Goal: Transaction & Acquisition: Complete application form

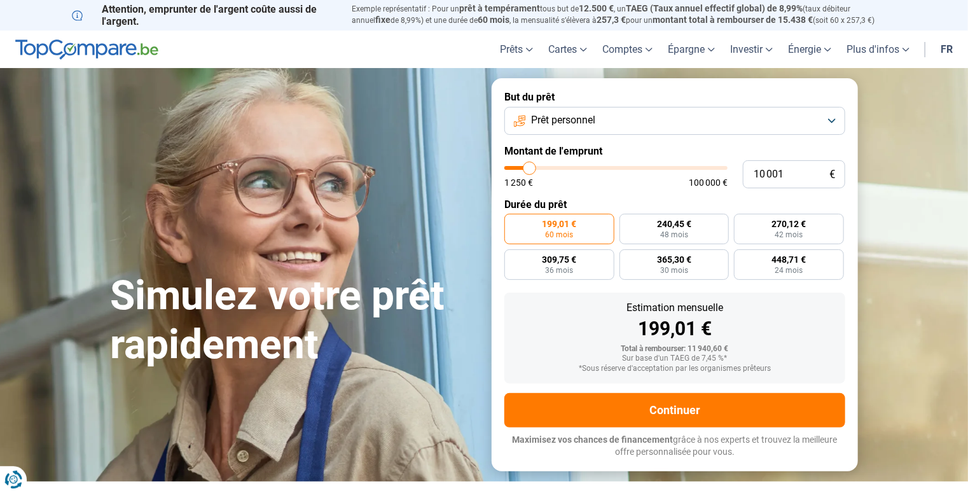
type input "63 000"
type input "63000"
click at [640, 170] on input "range" at bounding box center [615, 168] width 223 height 4
radio input "false"
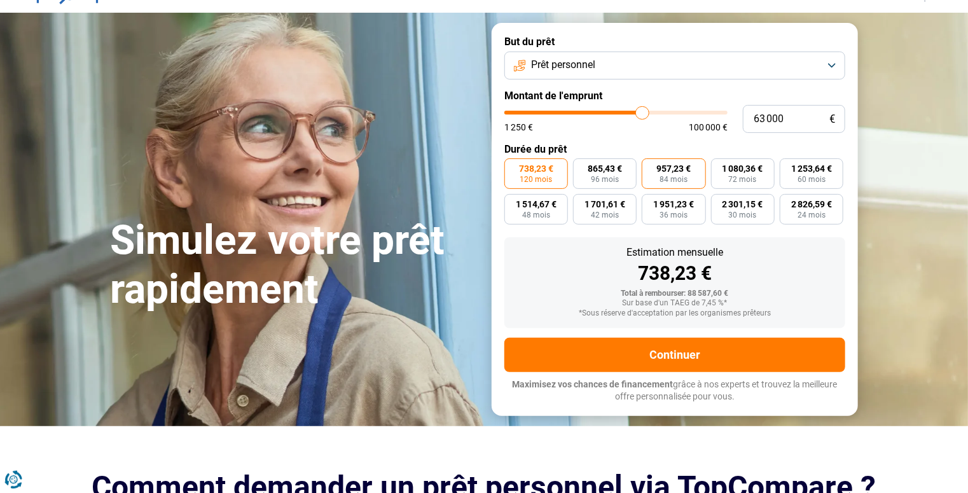
scroll to position [64, 0]
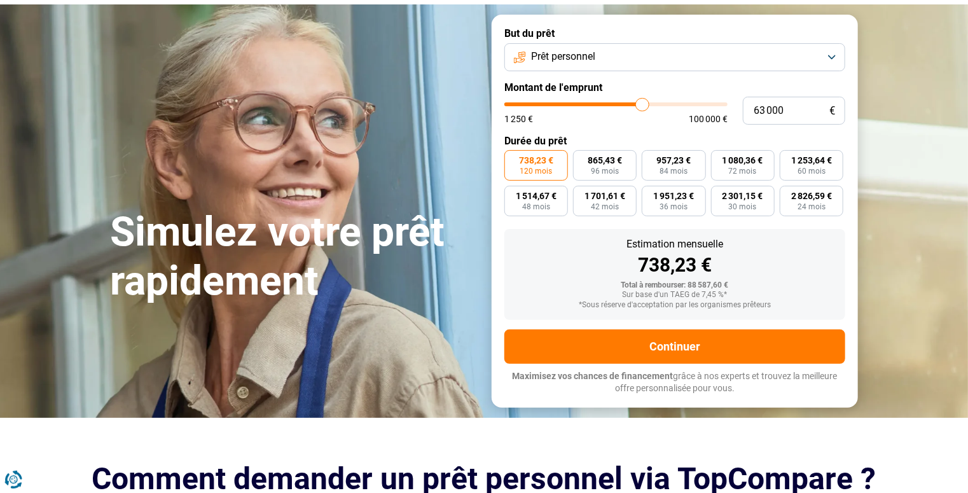
type input "62 000"
type input "62000"
type input "61 750"
type input "61750"
type input "61 500"
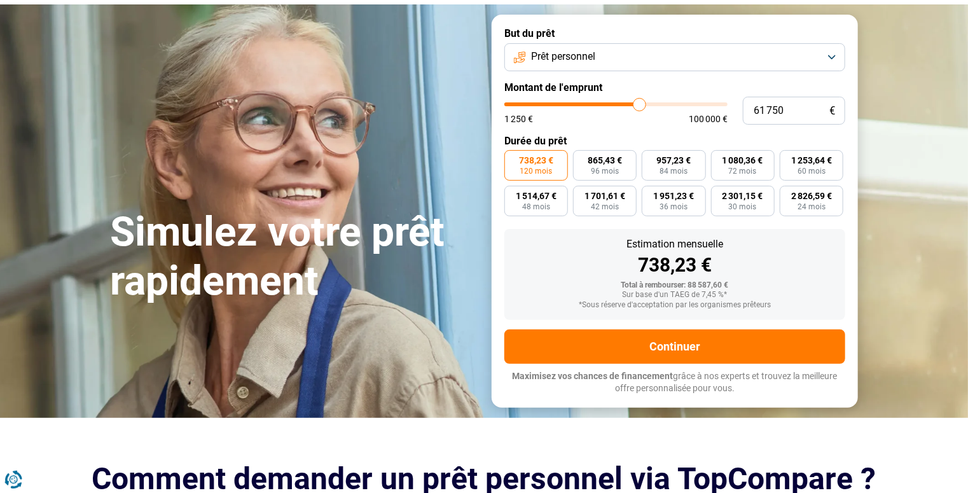
type input "61500"
type input "61 250"
type input "61250"
type input "60 750"
type input "60750"
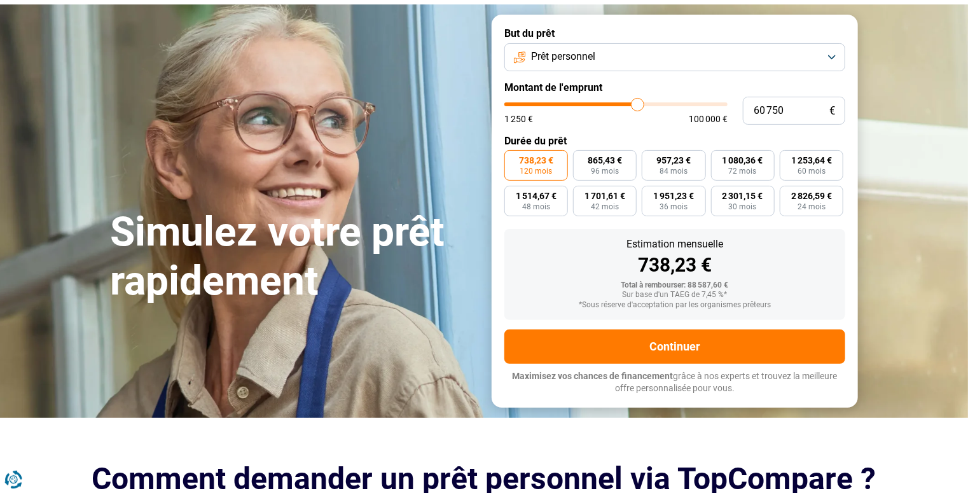
type input "60 500"
type input "60500"
type input "60 250"
type input "60250"
type input "59 250"
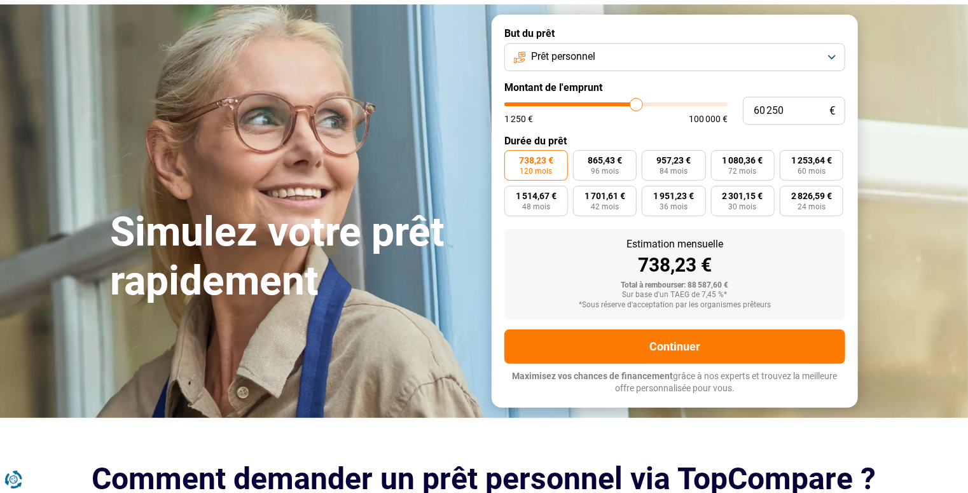
type input "59250"
type input "59 000"
type input "59000"
type input "58 750"
type input "58750"
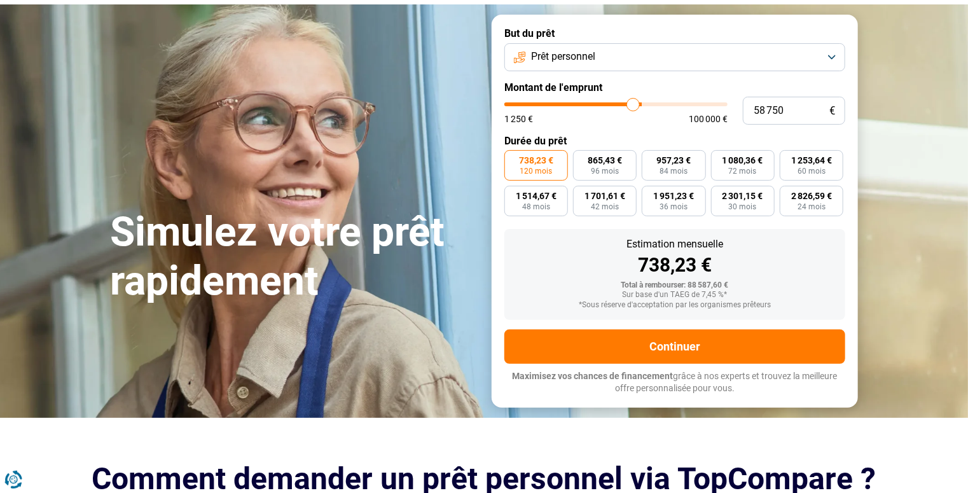
type input "58 500"
type input "58500"
type input "58 750"
type input "58750"
type input "59 000"
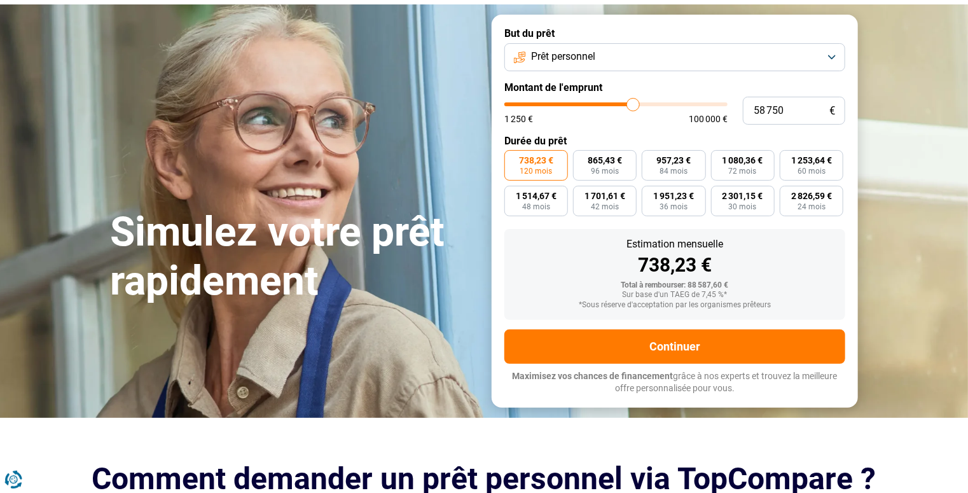
type input "59000"
type input "59 250"
type input "59250"
type input "59 750"
type input "59750"
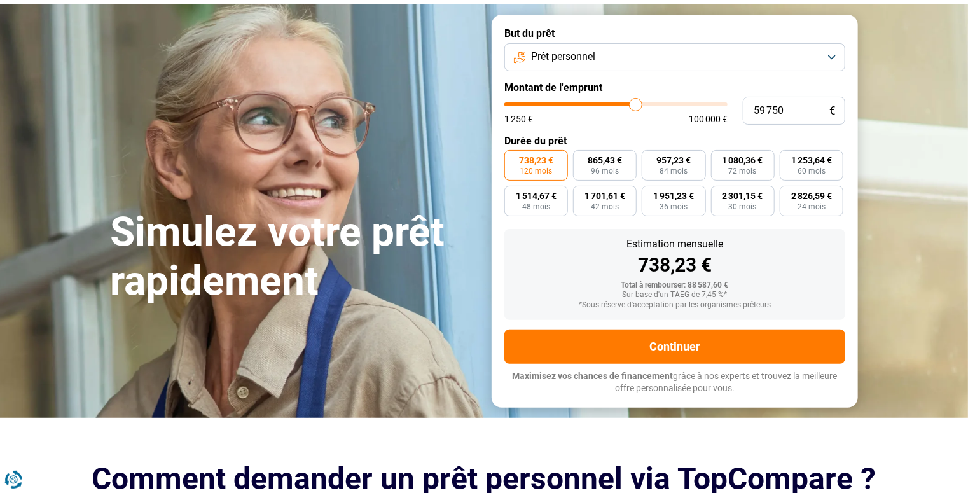
type input "60 250"
type input "60250"
type input "60 500"
type input "60500"
type input "60 750"
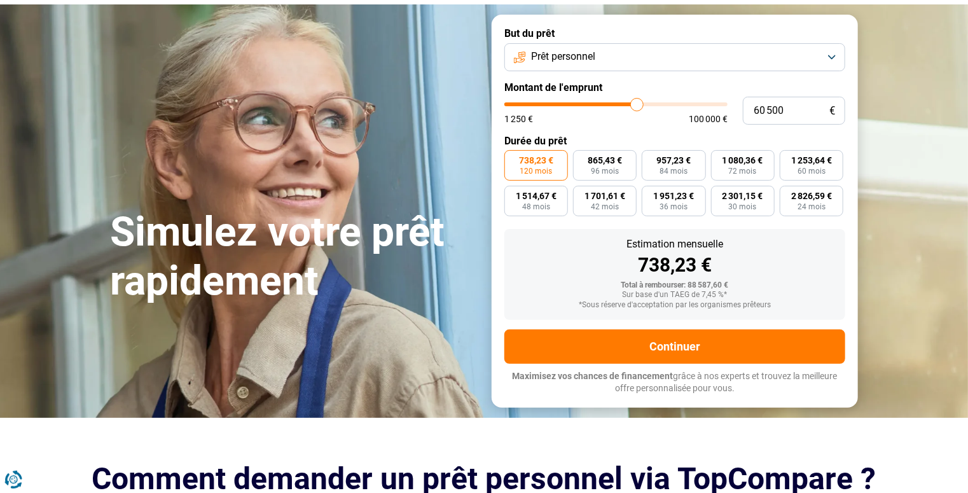
type input "60750"
type input "60 500"
type input "60500"
type input "60 250"
type input "60250"
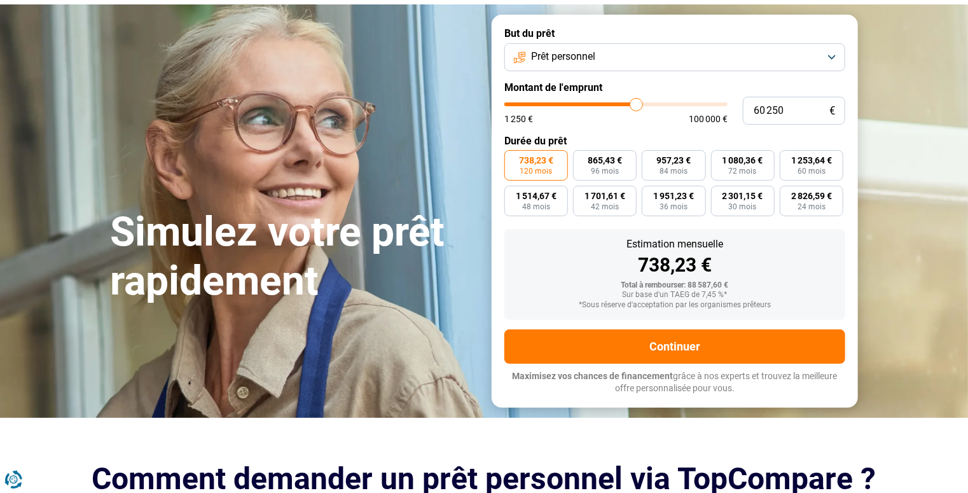
type input "59 750"
type input "59750"
type input "60 250"
type input "60250"
type input "60 500"
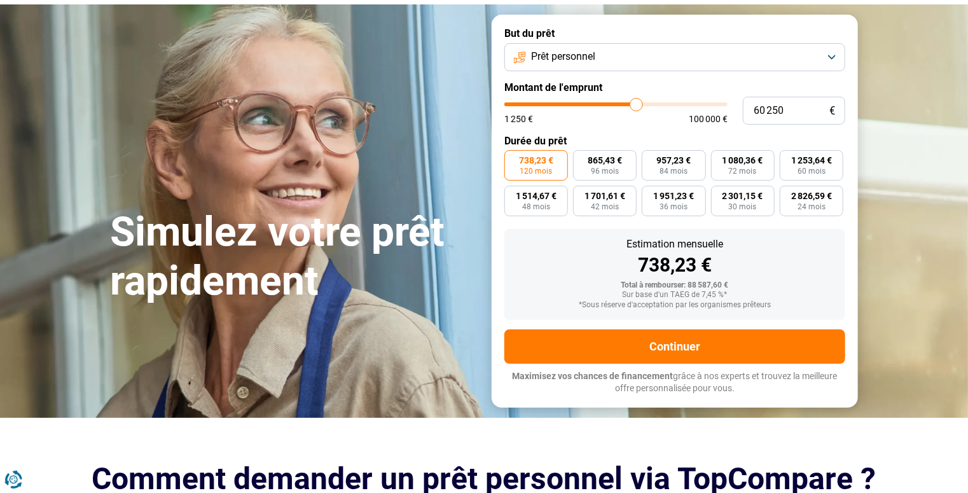
type input "60500"
type input "60 750"
type input "60750"
type input "60 500"
type input "60500"
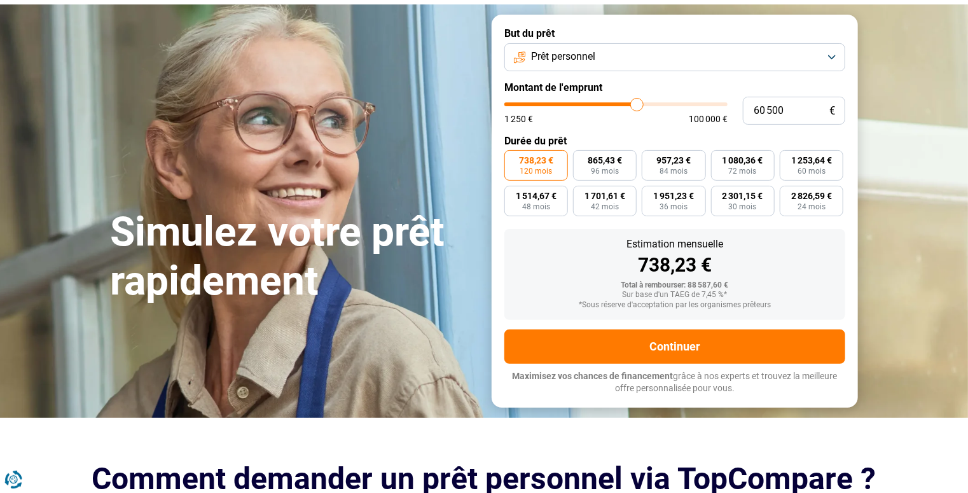
click at [635, 106] on input "range" at bounding box center [615, 104] width 223 height 4
click at [776, 125] on input "60 500" at bounding box center [794, 111] width 102 height 28
type input "6 000"
type input "6000"
type input "60 000"
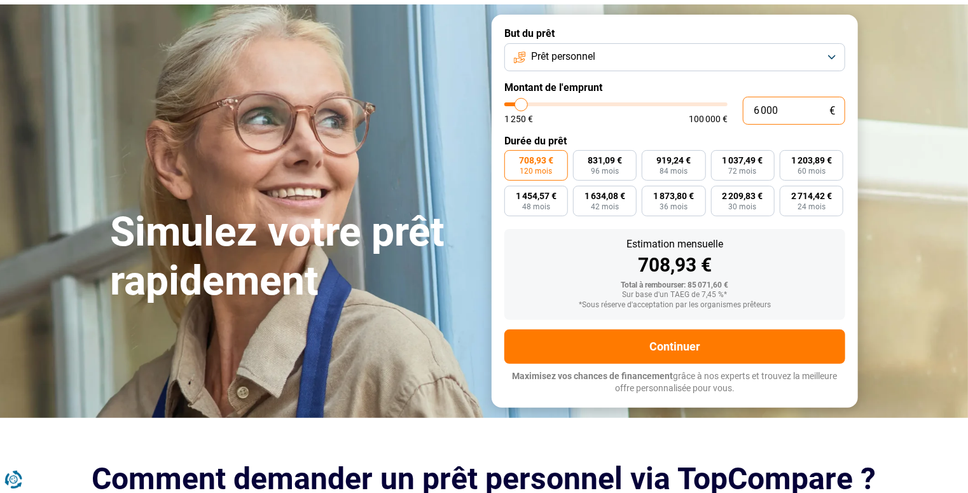
type input "60000"
click at [549, 181] on label "703,07 € 120 mois" at bounding box center [536, 165] width 64 height 31
click at [513, 158] on input "703,07 € 120 mois" at bounding box center [508, 154] width 8 height 8
type input "60 250"
type input "60250"
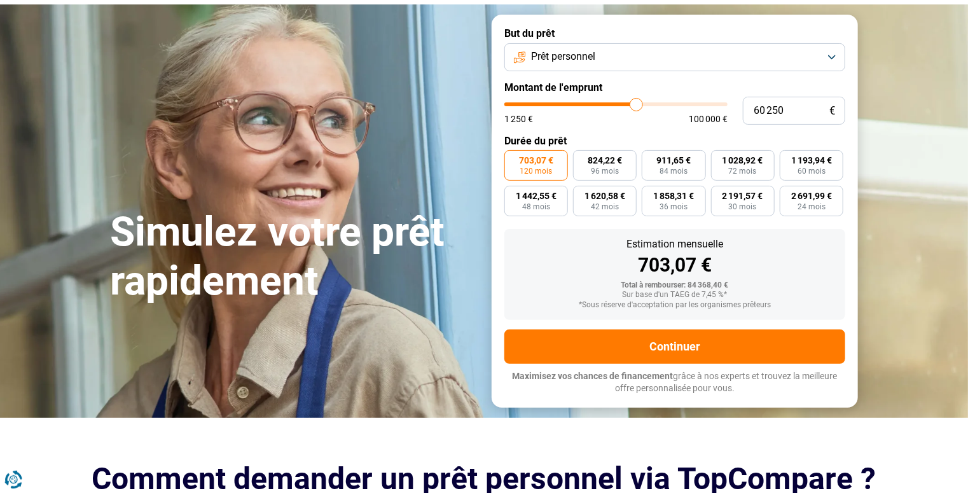
type input "57 750"
type input "57750"
type input "55 000"
type input "55000"
type input "51 500"
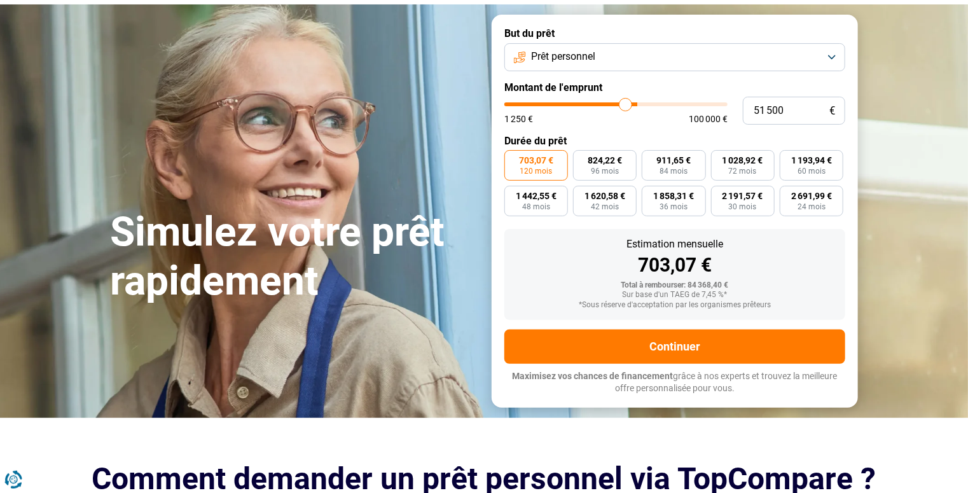
type input "51500"
type input "48 250"
type input "48250"
type input "46 250"
type input "46250"
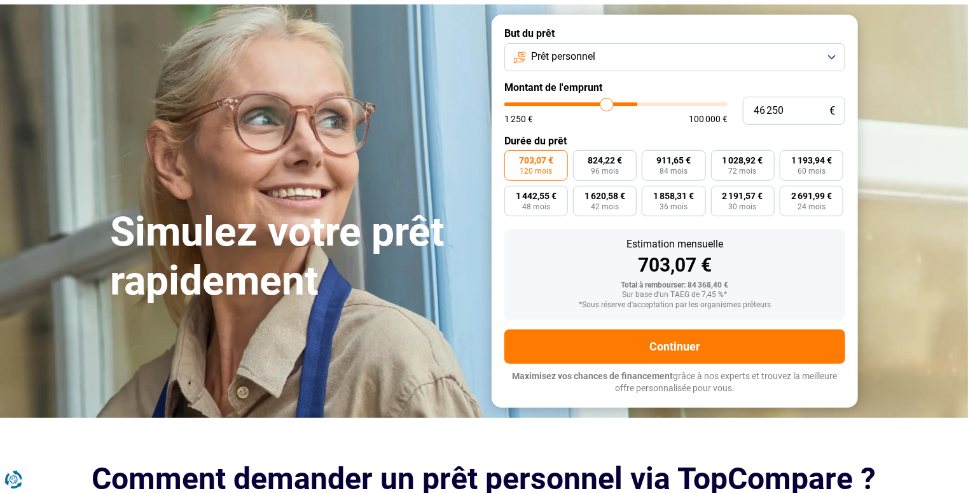
type input "45 250"
type input "45250"
type input "44 750"
type input "44750"
type input "44 500"
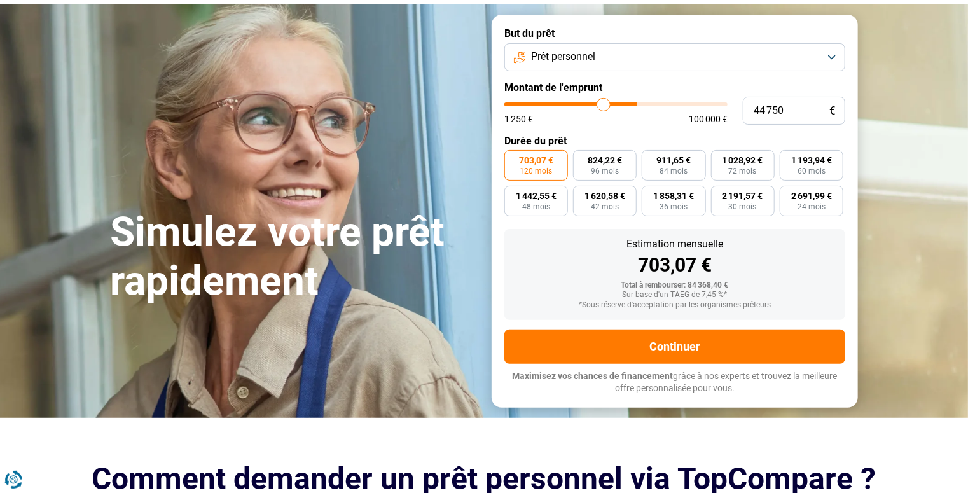
type input "44500"
type input "44 250"
type input "44250"
type input "44 000"
type input "44000"
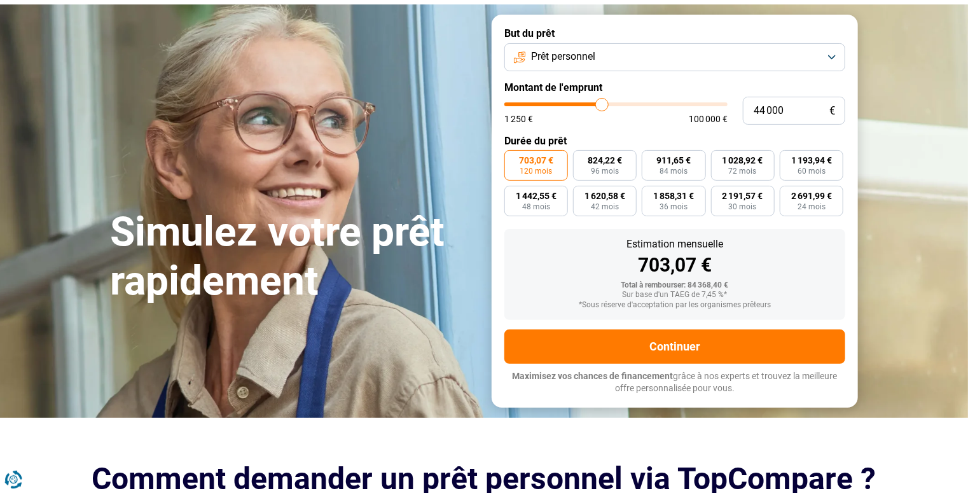
type input "43 750"
type input "43750"
type input "43 500"
type input "43500"
type input "43 250"
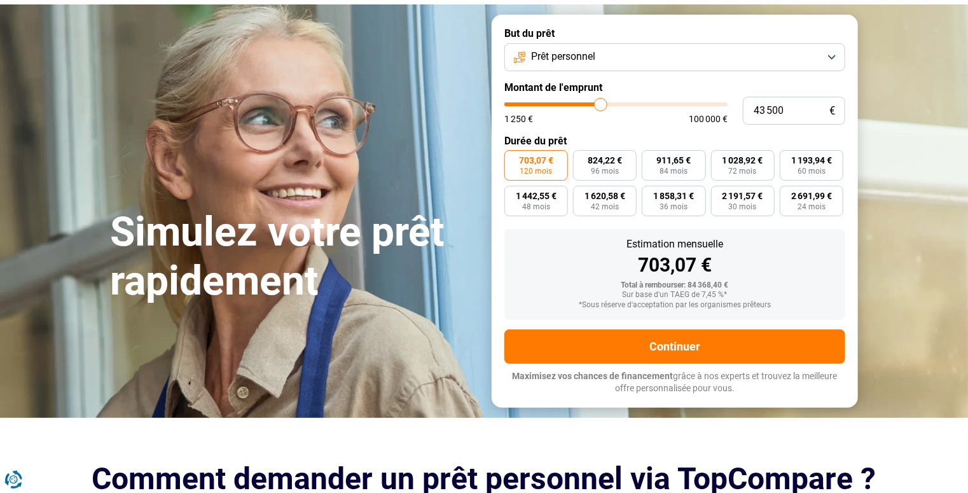
type input "43250"
type input "43 000"
type input "43000"
type input "42 500"
type input "42500"
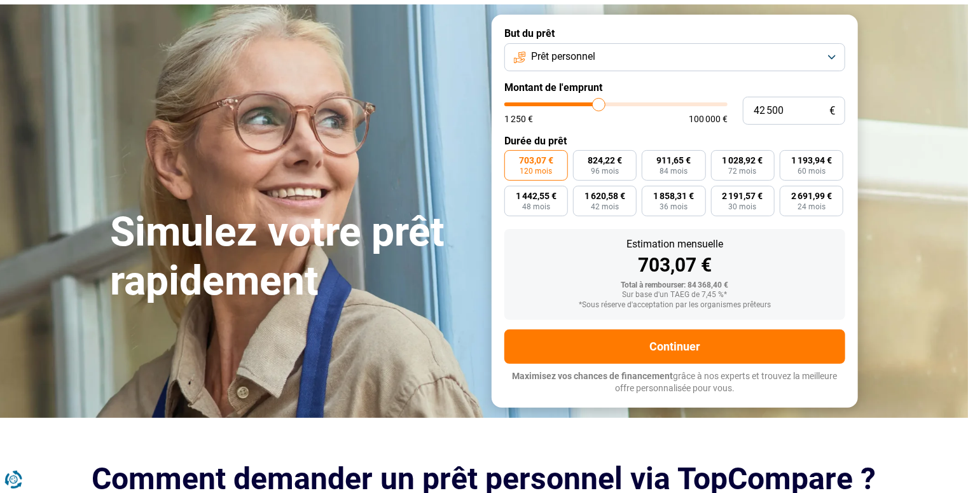
type input "42 250"
type input "42250"
type input "42 000"
type input "42000"
type input "41 750"
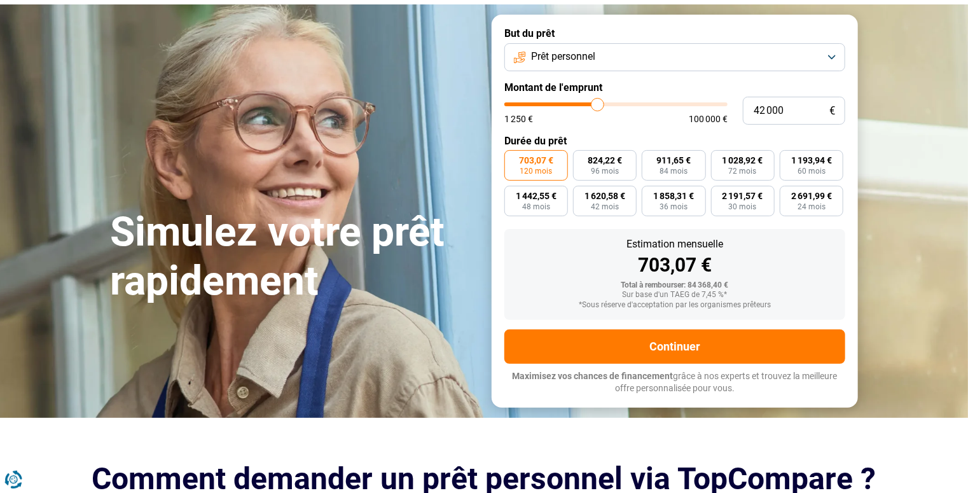
type input "41750"
type input "41 500"
type input "41500"
type input "41 000"
type input "41000"
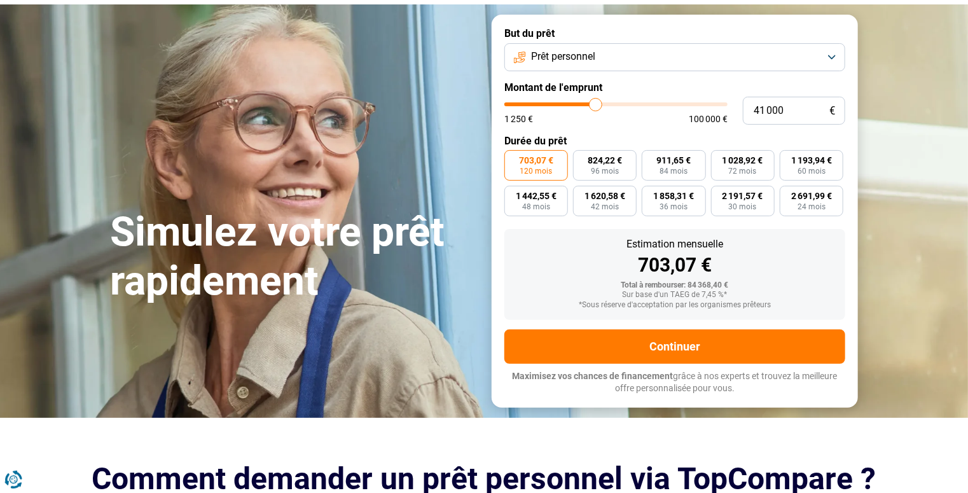
type input "40 250"
type input "40250"
type input "40 000"
drag, startPoint x: 633, startPoint y: 127, endPoint x: 595, endPoint y: 122, distance: 39.1
type input "40000"
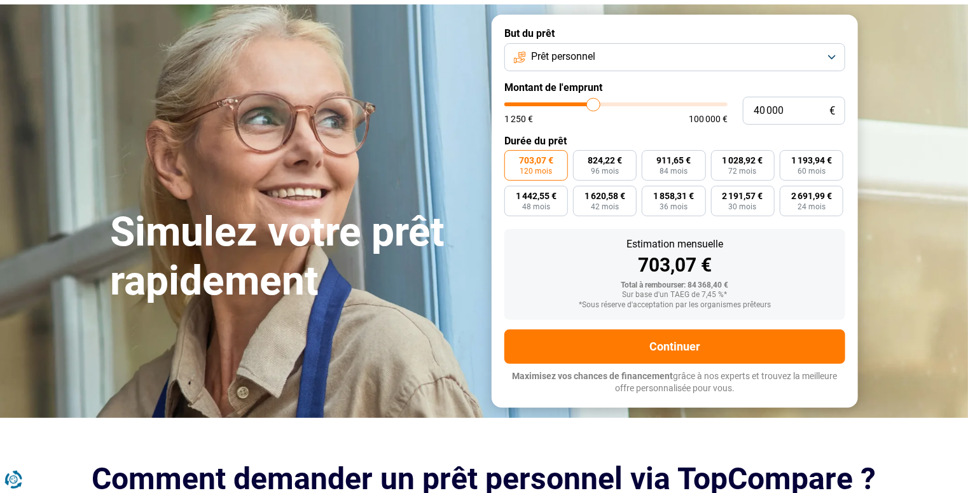
click at [595, 106] on input "range" at bounding box center [615, 104] width 223 height 4
click at [772, 275] on div "Estimation mensuelle 468,71 €" at bounding box center [675, 257] width 321 height 36
click at [626, 181] on label "549,48 € 96 mois" at bounding box center [605, 165] width 64 height 31
click at [581, 158] on input "549,48 € 96 mois" at bounding box center [577, 154] width 8 height 8
radio input "true"
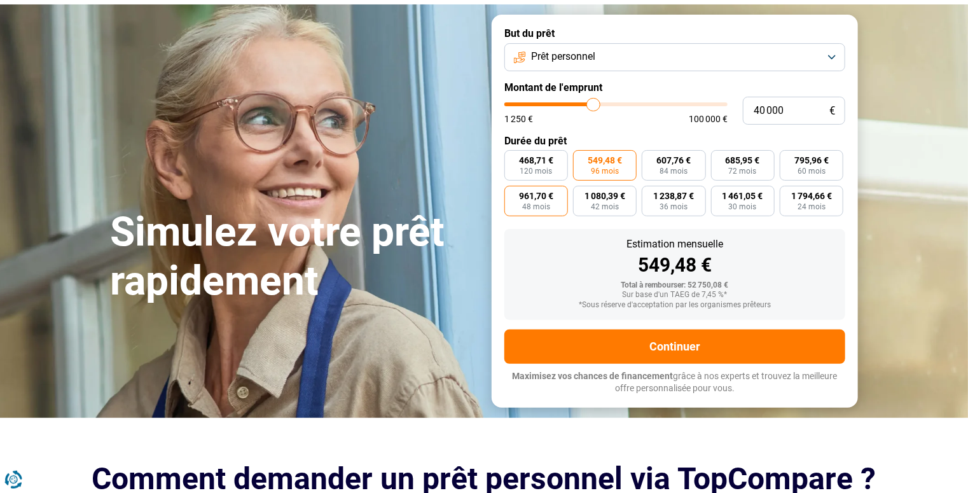
click at [538, 200] on span "961,70 €" at bounding box center [536, 195] width 34 height 9
click at [513, 194] on input "961,70 € 48 mois" at bounding box center [508, 190] width 8 height 8
radio input "true"
click at [547, 165] on span "468,71 €" at bounding box center [536, 160] width 34 height 9
click at [513, 158] on input "468,71 € 120 mois" at bounding box center [508, 154] width 8 height 8
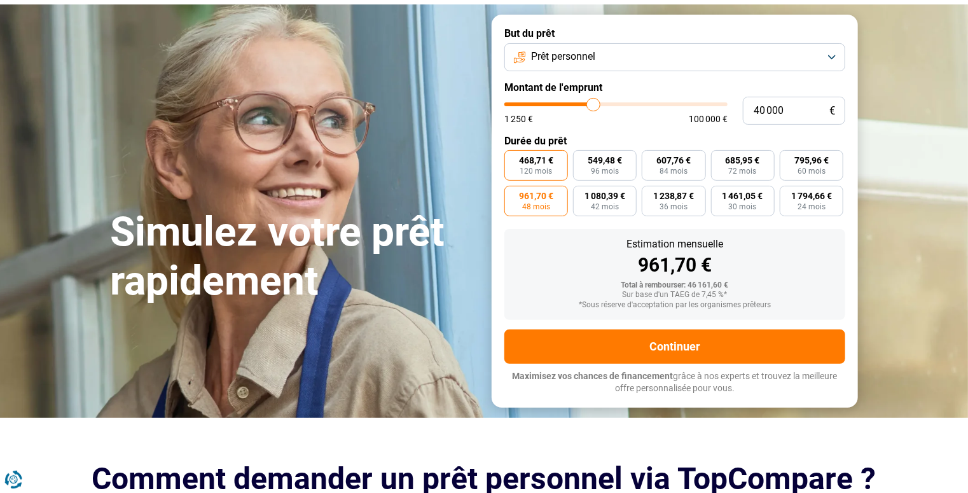
radio input "true"
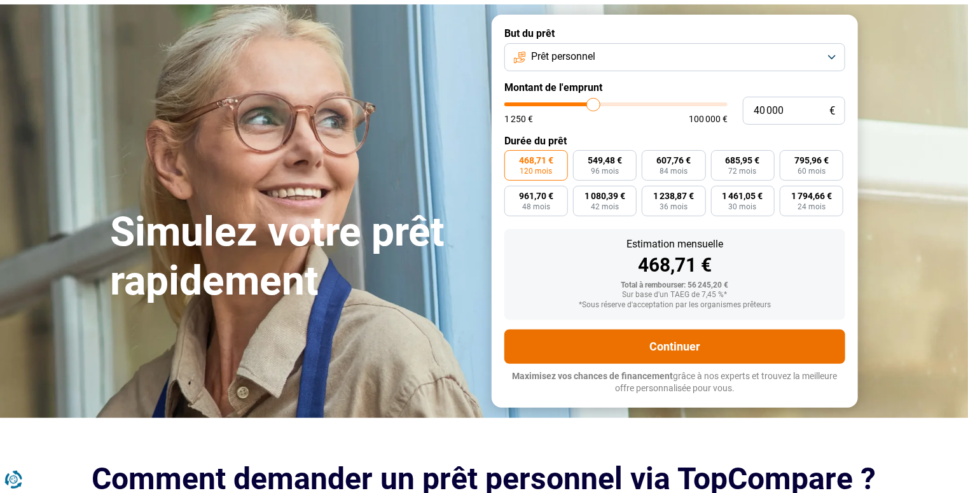
click at [671, 364] on button "Continuer" at bounding box center [674, 346] width 341 height 34
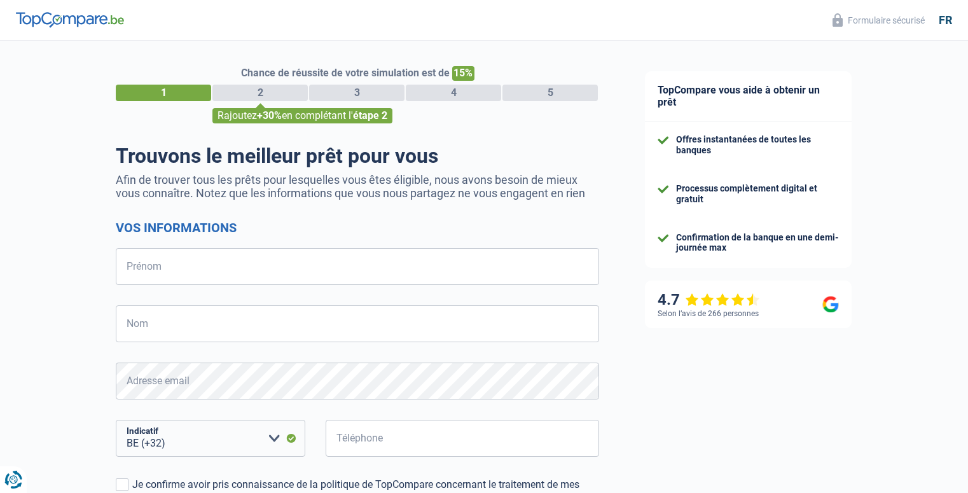
select select "32"
